Goal: Information Seeking & Learning: Check status

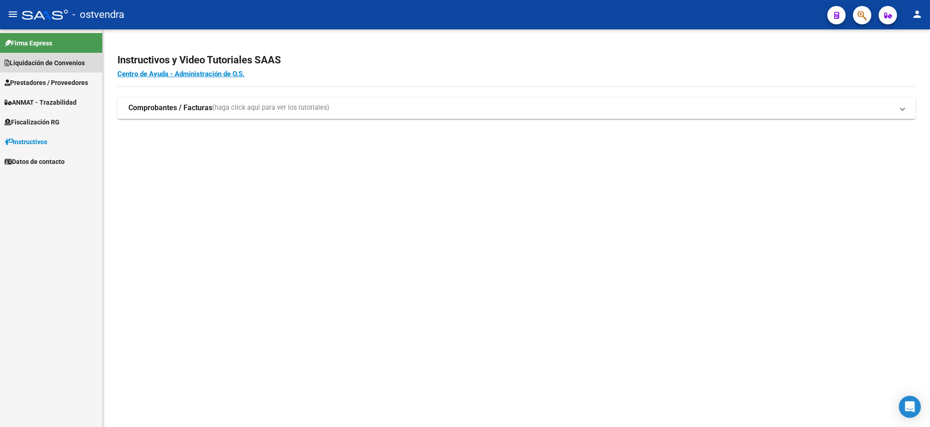
click at [43, 61] on span "Liquidación de Convenios" at bounding box center [45, 63] width 80 height 10
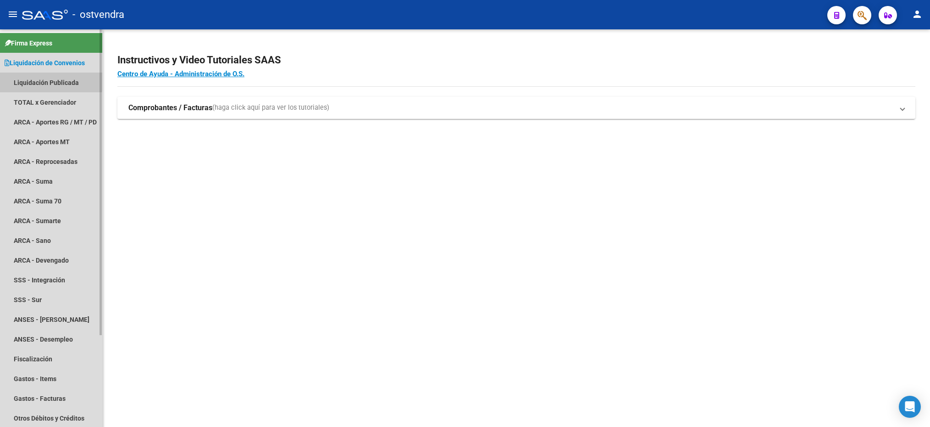
click at [41, 80] on link "Liquidación Publicada" at bounding box center [51, 82] width 102 height 20
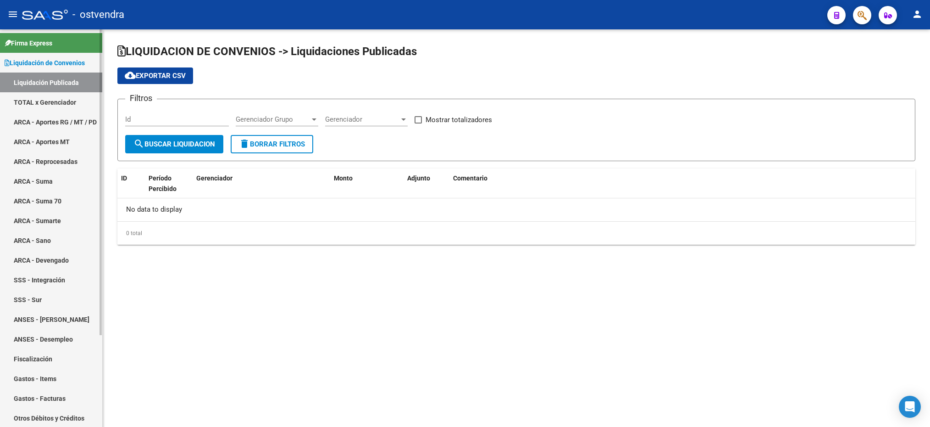
checkbox input "true"
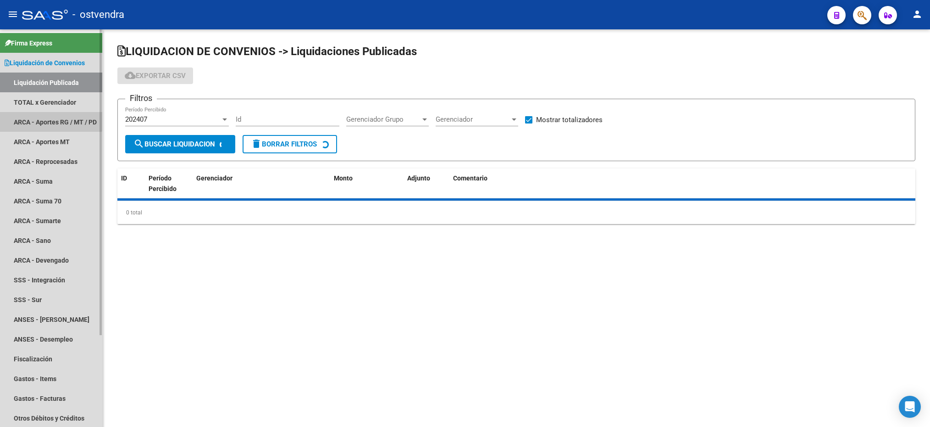
click at [41, 116] on link "ARCA - Aportes RG / MT / PD" at bounding box center [51, 122] width 102 height 20
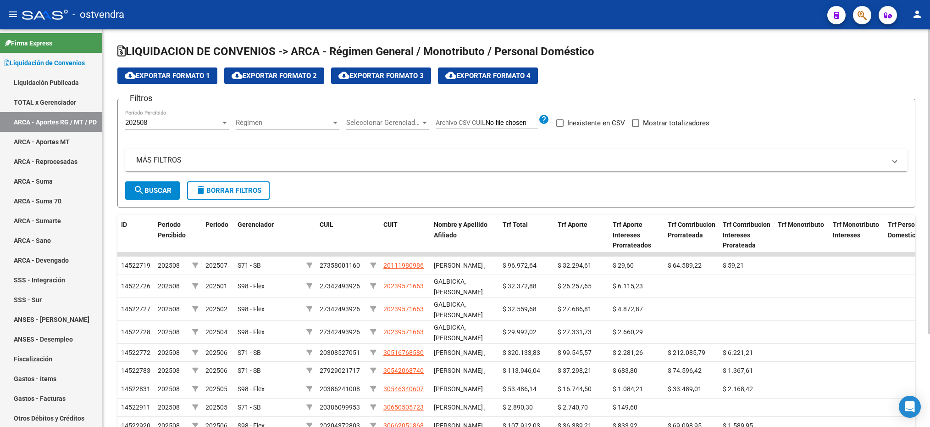
click at [153, 128] on div "202508 Período Percibido" at bounding box center [177, 120] width 104 height 20
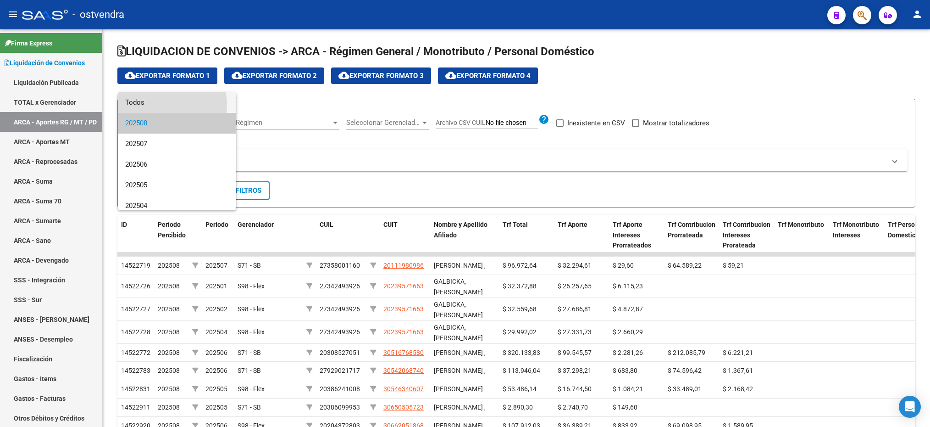
click at [153, 105] on span "Todos" at bounding box center [177, 102] width 104 height 21
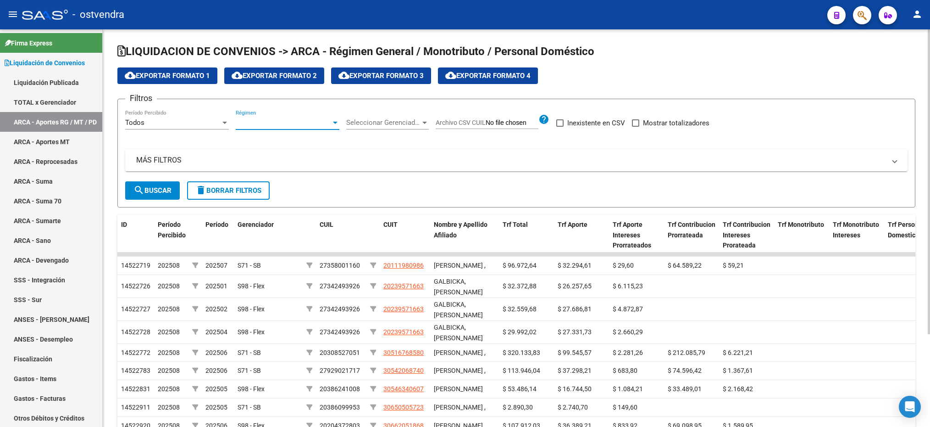
click at [270, 126] on span "Régimen" at bounding box center [283, 122] width 95 height 8
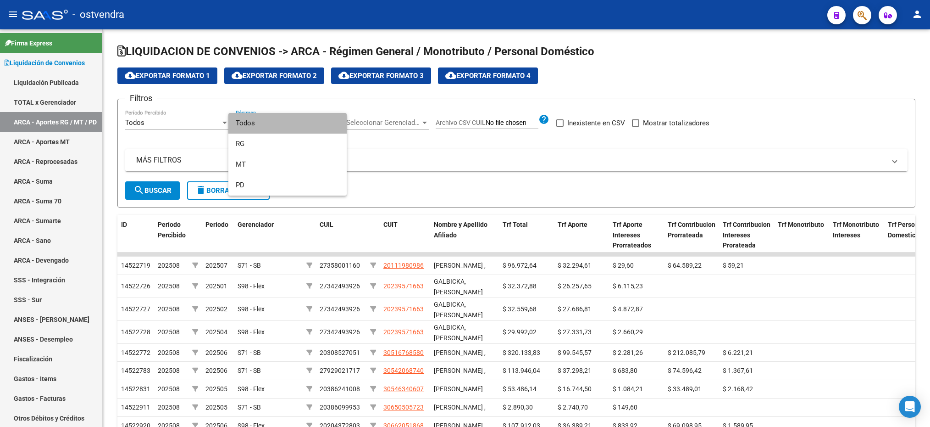
click at [258, 126] on span "Todos" at bounding box center [288, 123] width 104 height 21
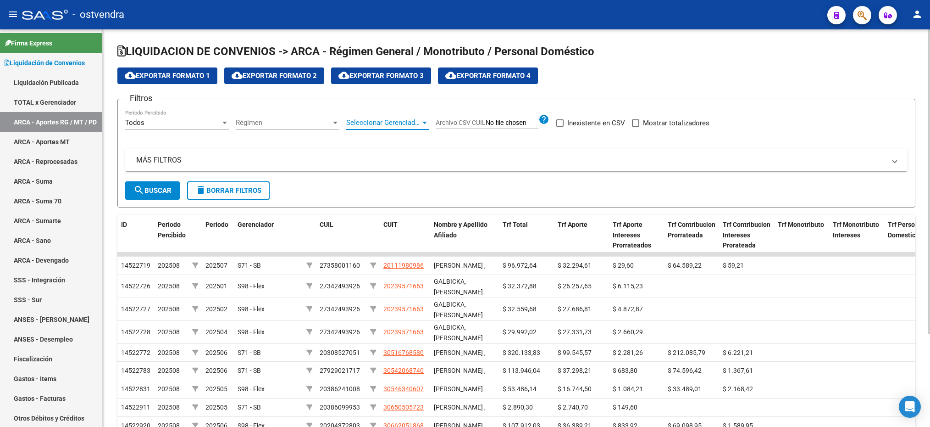
click at [372, 119] on span "Seleccionar Gerenciador" at bounding box center [383, 122] width 74 height 8
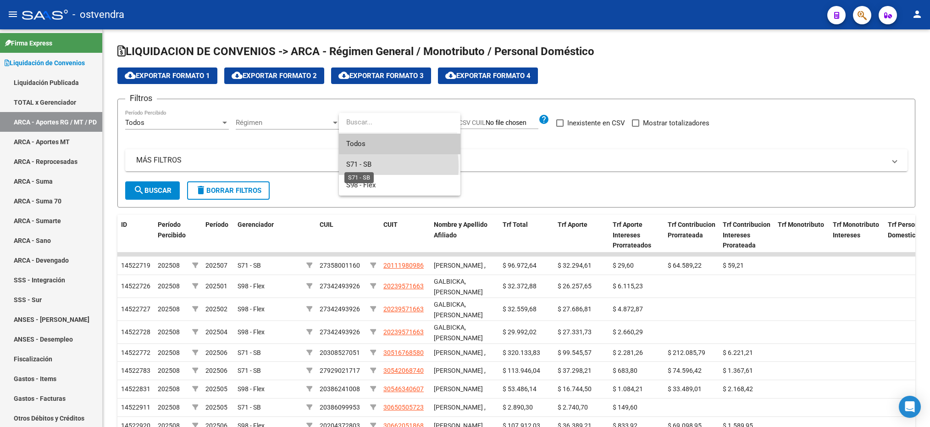
click at [356, 167] on span "S71 - SB" at bounding box center [358, 164] width 25 height 8
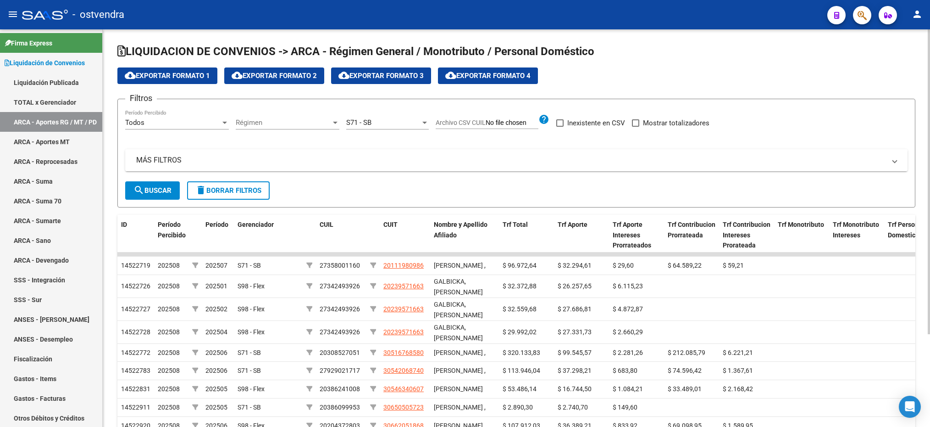
click at [164, 160] on mat-panel-title "MÁS FILTROS" at bounding box center [511, 160] width 750 height 10
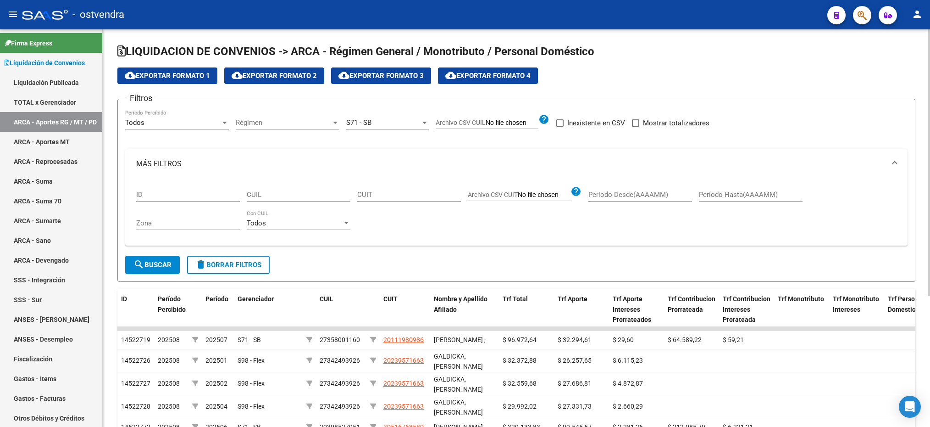
click at [312, 189] on div "CUIL" at bounding box center [299, 192] width 104 height 20
click at [306, 198] on input "CUIL" at bounding box center [299, 194] width 104 height 8
paste input "23-36164115-9"
click at [147, 262] on span "search Buscar" at bounding box center [153, 265] width 38 height 8
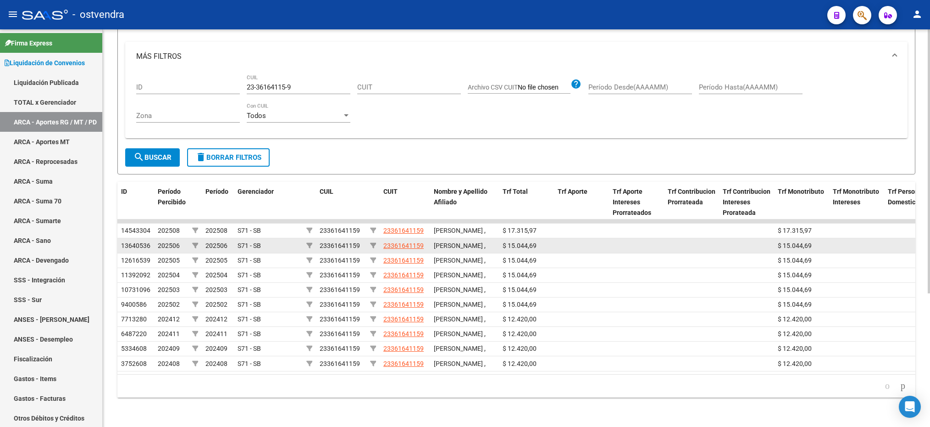
scroll to position [201, 0]
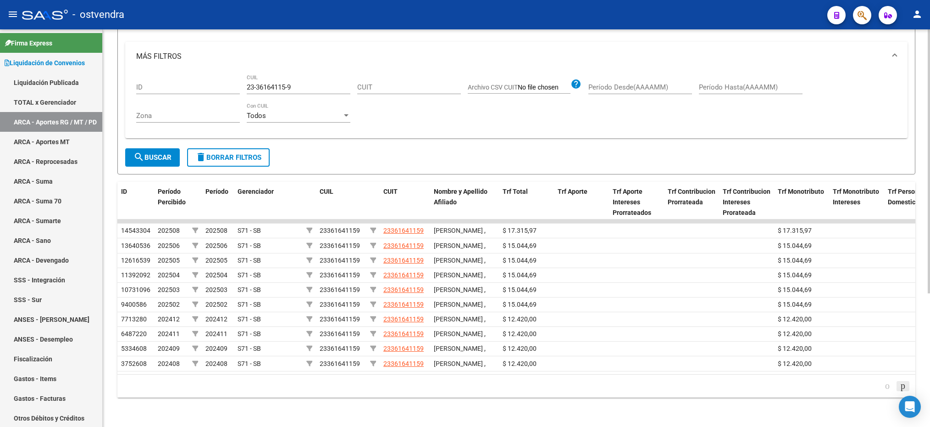
click at [900, 383] on icon "go to next page" at bounding box center [903, 385] width 7 height 11
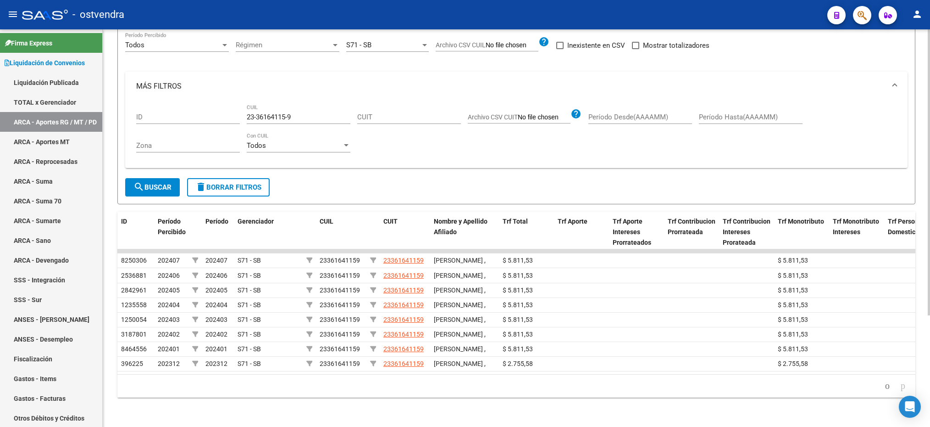
scroll to position [156, 0]
click at [884, 388] on icon "go to previous page" at bounding box center [887, 385] width 7 height 11
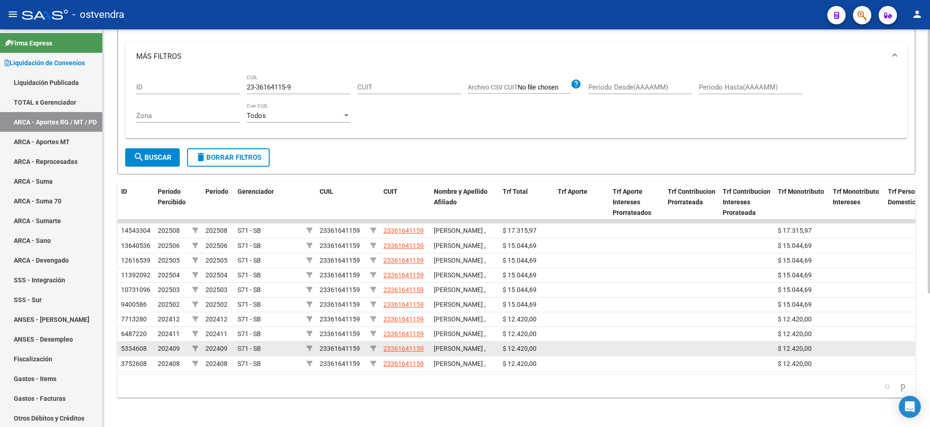
scroll to position [201, 0]
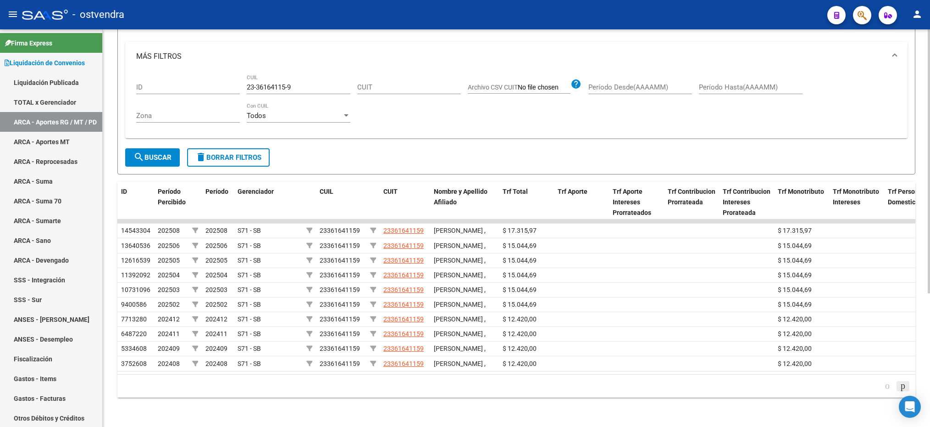
click at [900, 383] on icon "go to next page" at bounding box center [903, 385] width 7 height 11
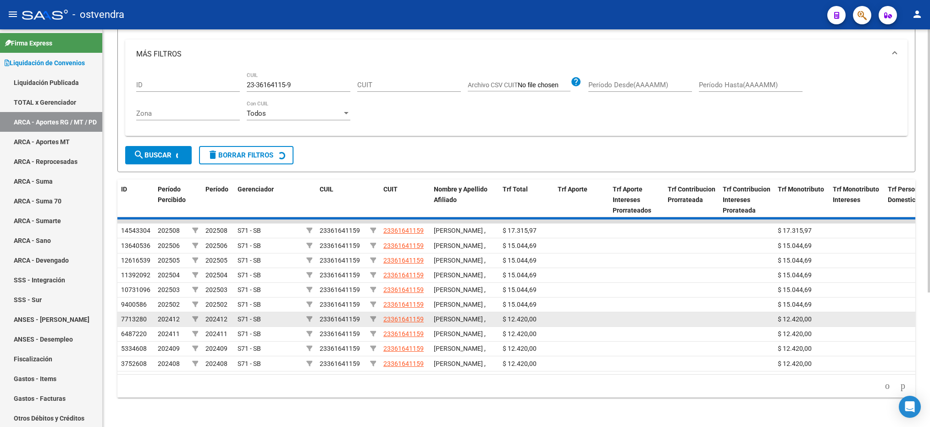
scroll to position [156, 0]
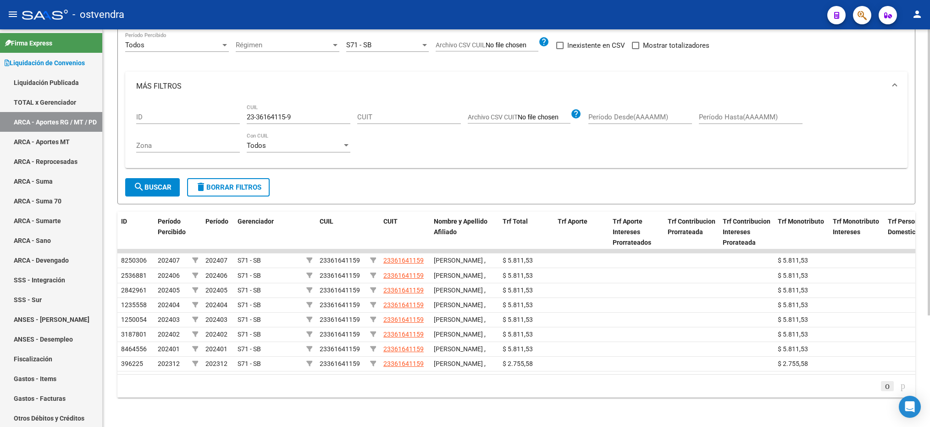
click at [884, 382] on icon "go to previous page" at bounding box center [887, 385] width 7 height 11
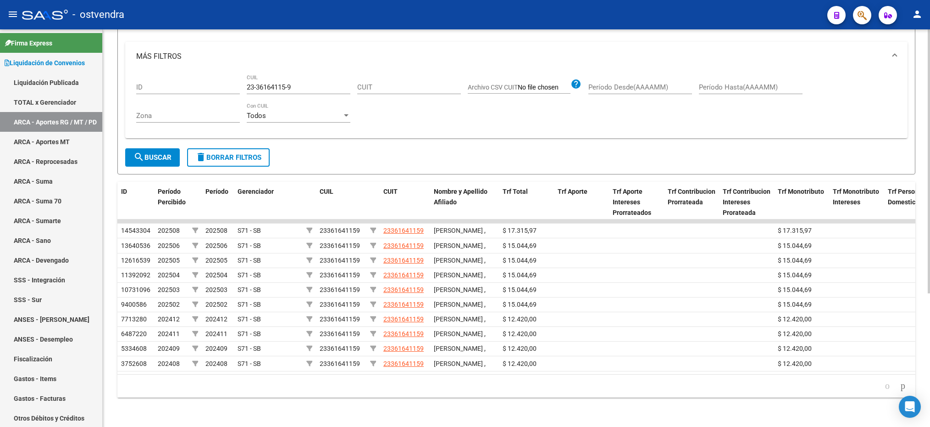
scroll to position [201, 0]
click at [901, 383] on icon "go to next page" at bounding box center [903, 385] width 7 height 11
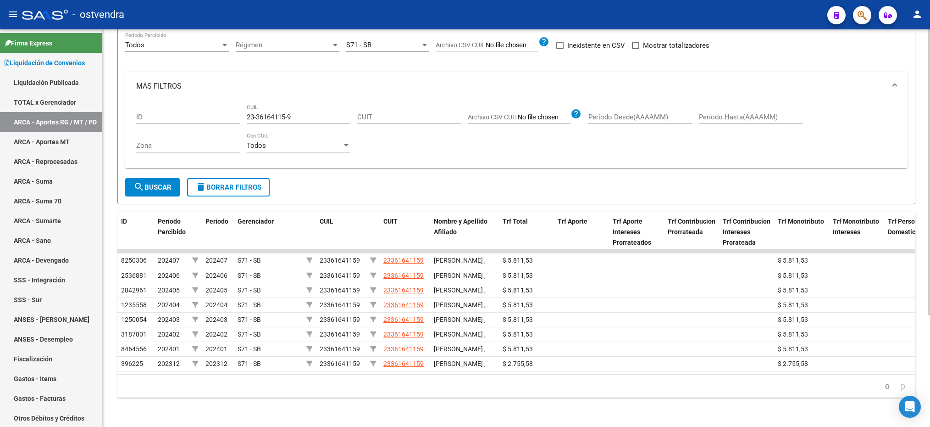
scroll to position [155, 0]
click at [884, 386] on icon "go to previous page" at bounding box center [887, 385] width 7 height 11
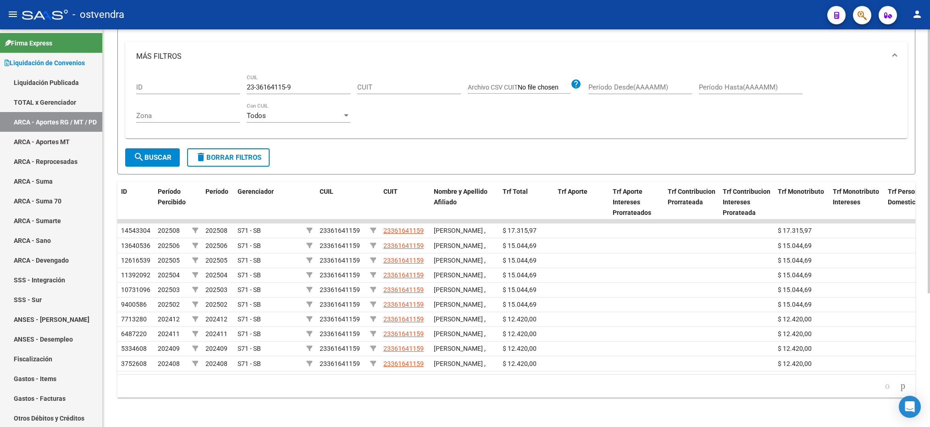
scroll to position [201, 0]
click at [900, 383] on icon "go to next page" at bounding box center [903, 385] width 7 height 11
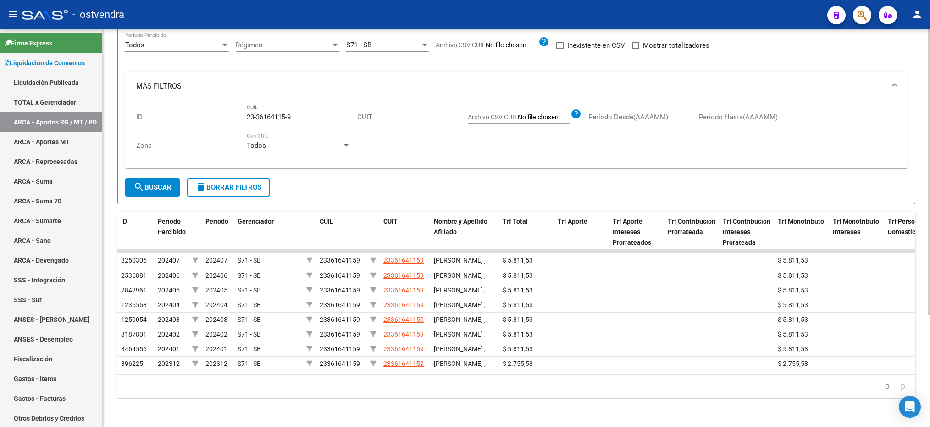
scroll to position [87, 0]
drag, startPoint x: 295, startPoint y: 110, endPoint x: 248, endPoint y: 105, distance: 47.1
click at [248, 113] on input "23-36164115-9" at bounding box center [299, 117] width 104 height 8
paste input "7-29332012-3"
click at [148, 178] on button "search Buscar" at bounding box center [152, 187] width 55 height 18
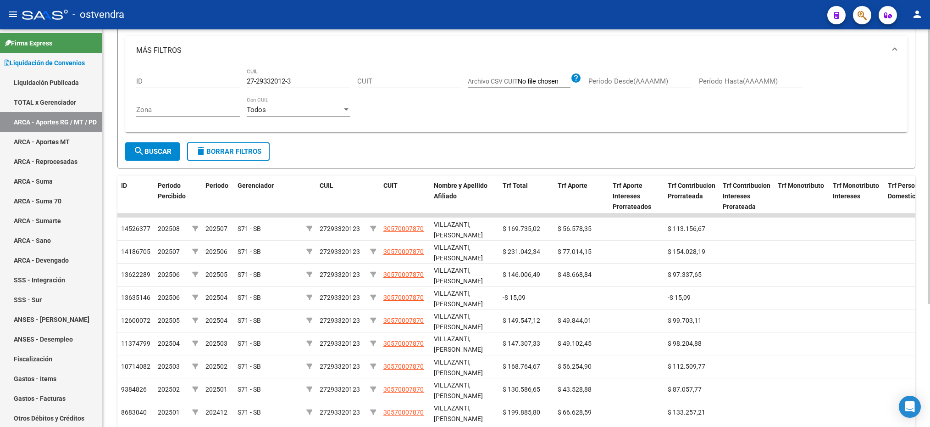
scroll to position [116, 0]
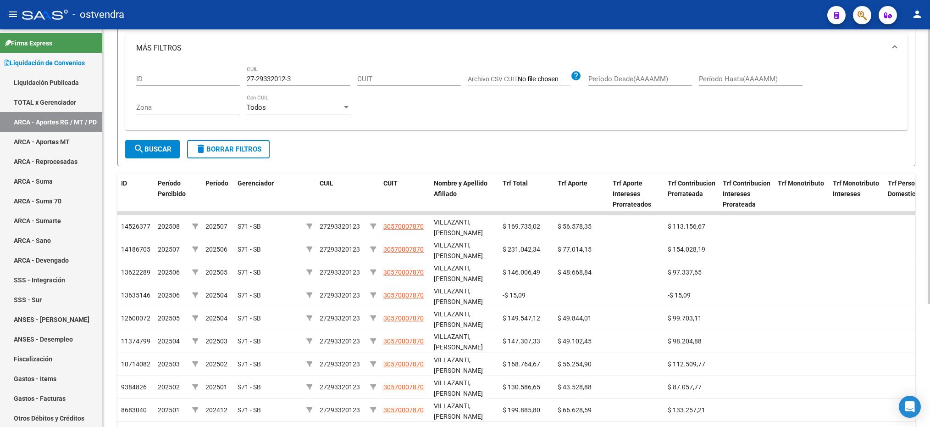
click at [928, 371] on div at bounding box center [929, 252] width 2 height 274
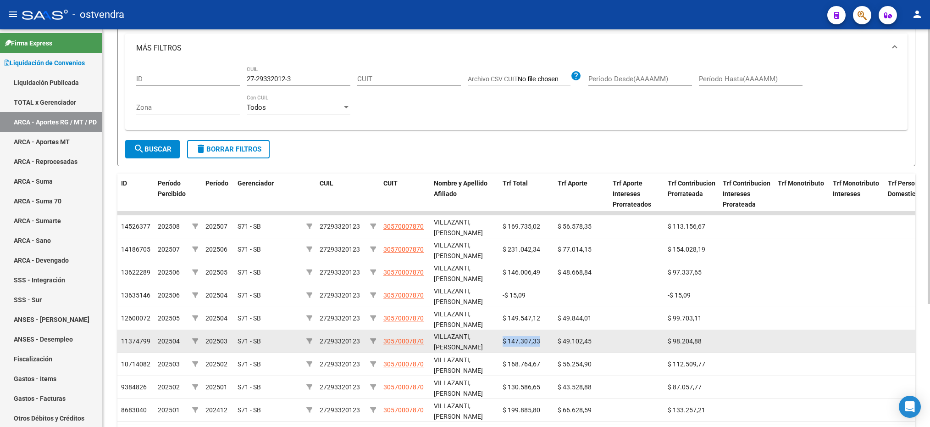
drag, startPoint x: 503, startPoint y: 340, endPoint x: 549, endPoint y: 339, distance: 46.4
click at [549, 339] on div "$ 147.307,33" at bounding box center [527, 341] width 48 height 11
drag, startPoint x: 549, startPoint y: 339, endPoint x: 537, endPoint y: 342, distance: 12.8
copy span "$ 147.307,33"
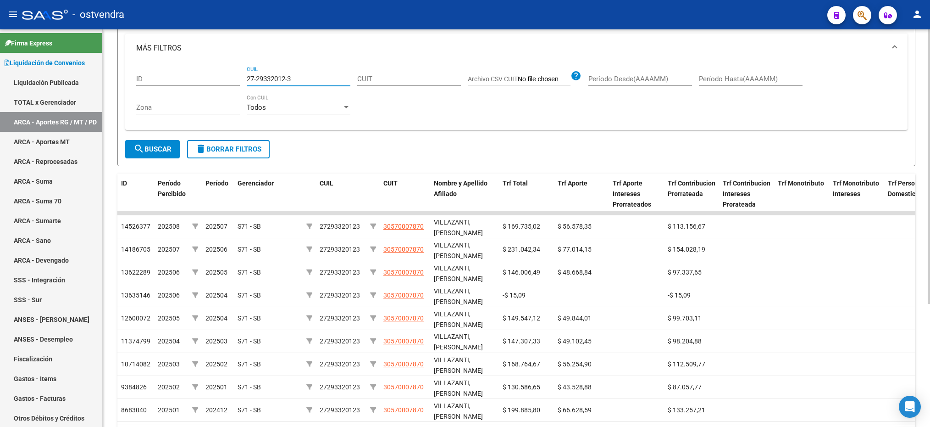
drag, startPoint x: 299, startPoint y: 75, endPoint x: 242, endPoint y: 69, distance: 56.7
click at [242, 69] on div "ID 27-29332012-3 CUIL CUIT Archivo CSV CUIT help Período Desde(AAAAMM) Período …" at bounding box center [516, 93] width 761 height 60
paste input "0-37184401-6"
click at [149, 144] on button "search Buscar" at bounding box center [152, 149] width 55 height 18
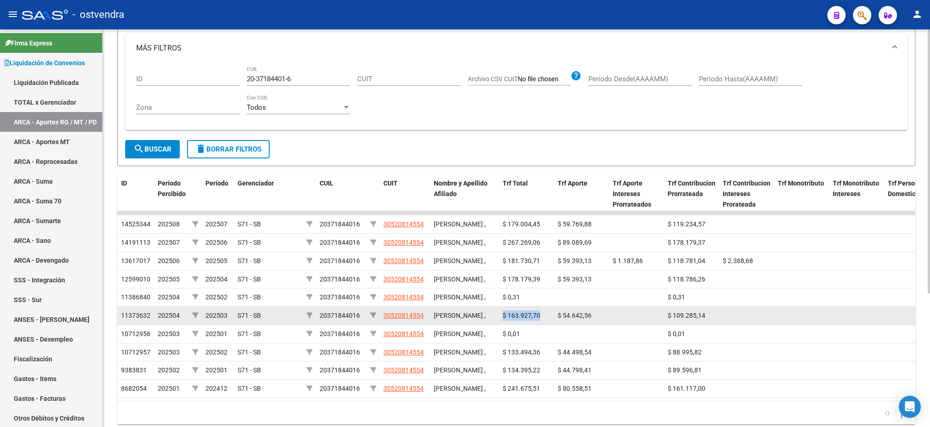
drag, startPoint x: 503, startPoint y: 341, endPoint x: 554, endPoint y: 340, distance: 50.9
drag, startPoint x: 554, startPoint y: 340, endPoint x: 517, endPoint y: 343, distance: 36.3
copy span "$ 163.927,70"
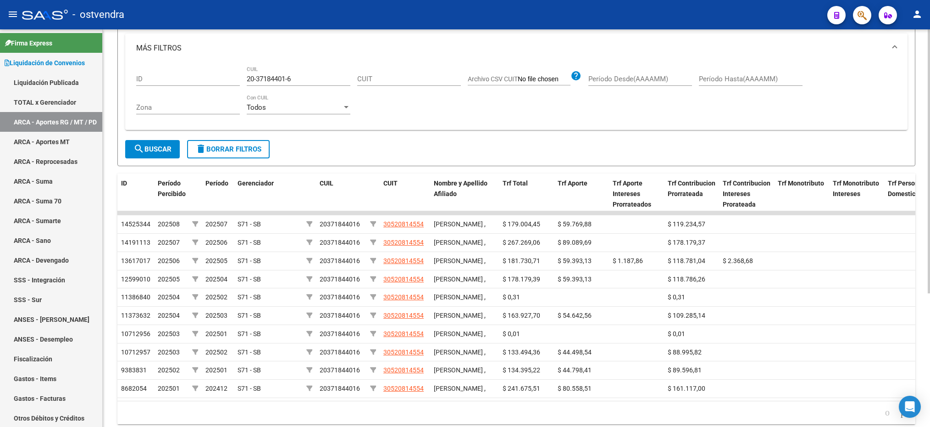
click at [295, 76] on div "20-37184401-6 CUIL" at bounding box center [299, 76] width 104 height 20
drag, startPoint x: 296, startPoint y: 78, endPoint x: 246, endPoint y: 78, distance: 50.0
click at [247, 78] on input "20-37184401-6" at bounding box center [299, 79] width 104 height 8
paste input "2384927-8"
type input "20-32384927-8"
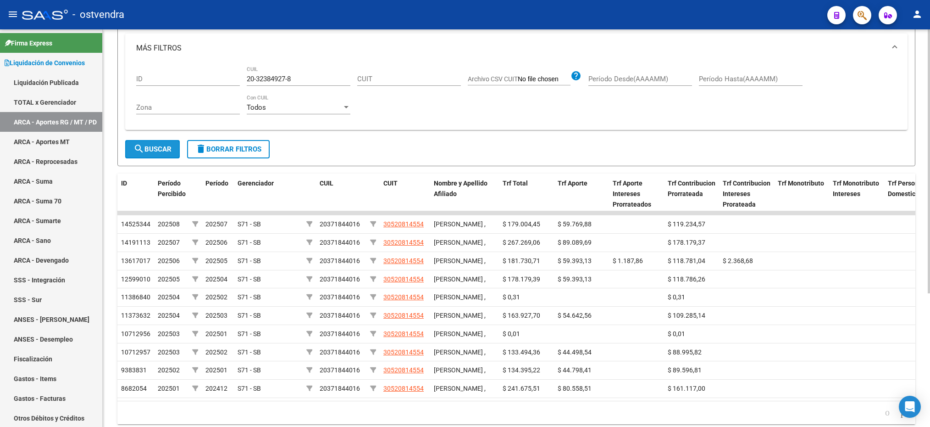
click at [154, 147] on span "search Buscar" at bounding box center [153, 149] width 38 height 8
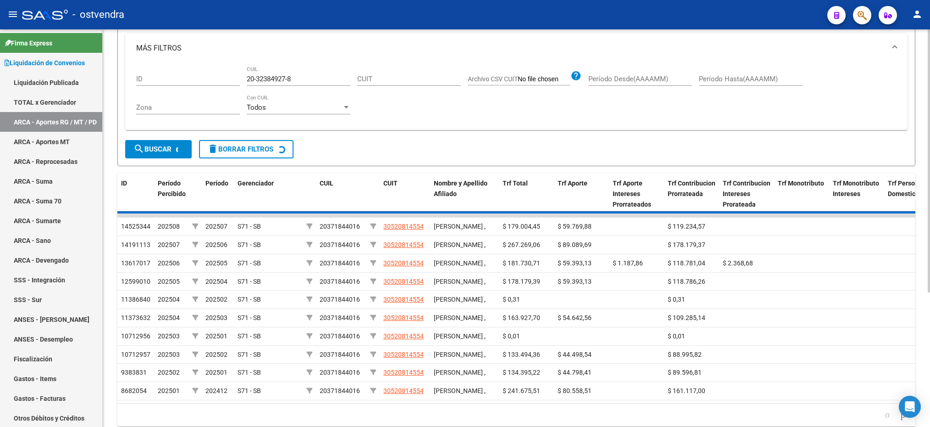
scroll to position [0, 0]
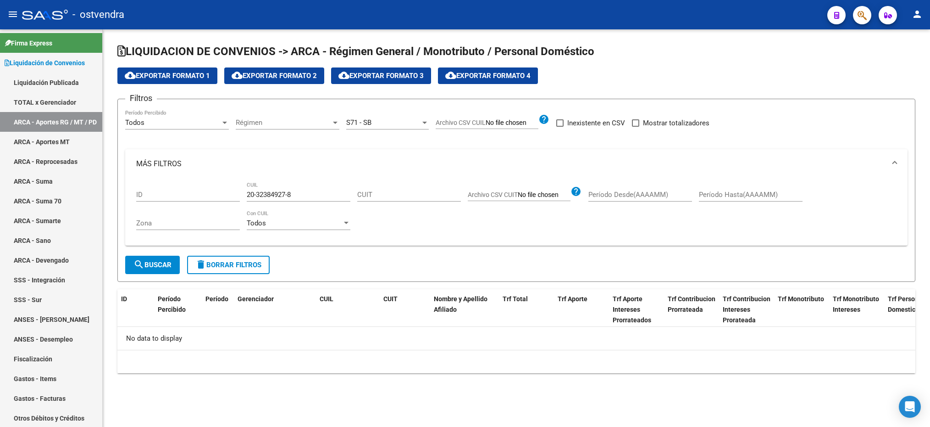
click at [142, 262] on mat-icon "search" at bounding box center [139, 264] width 11 height 11
drag, startPoint x: 298, startPoint y: 195, endPoint x: 245, endPoint y: 193, distance: 52.8
click at [245, 193] on div "ID 20-32384927-8 CUIL CUIT Archivo CSV CUIT help Período Desde(AAAAMM) Período …" at bounding box center [516, 208] width 761 height 60
click at [163, 264] on span "search Buscar" at bounding box center [153, 265] width 38 height 8
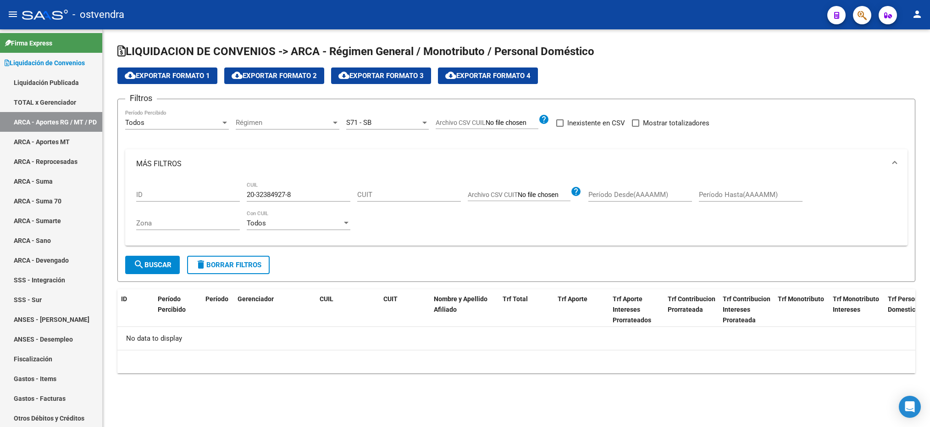
click at [190, 125] on div "Todos" at bounding box center [172, 122] width 95 height 8
click at [190, 121] on span "Todos" at bounding box center [177, 123] width 104 height 21
click at [144, 261] on span "search Buscar" at bounding box center [153, 265] width 38 height 8
click at [164, 262] on span "search Buscar" at bounding box center [153, 265] width 38 height 8
